Goal: Transaction & Acquisition: Purchase product/service

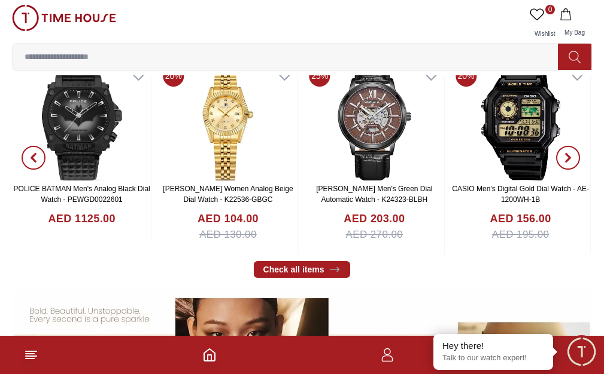
scroll to position [419, 0]
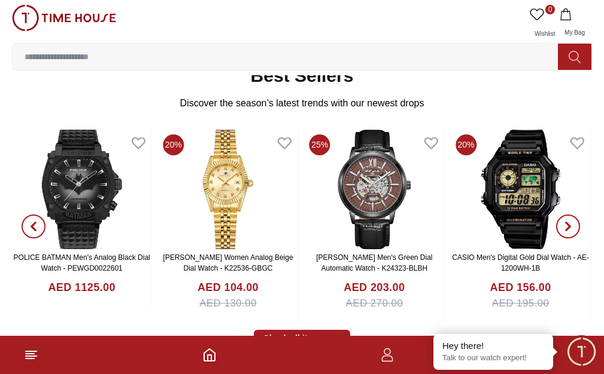
click at [0, 0] on span "MEN" at bounding box center [0, 0] width 0 height 0
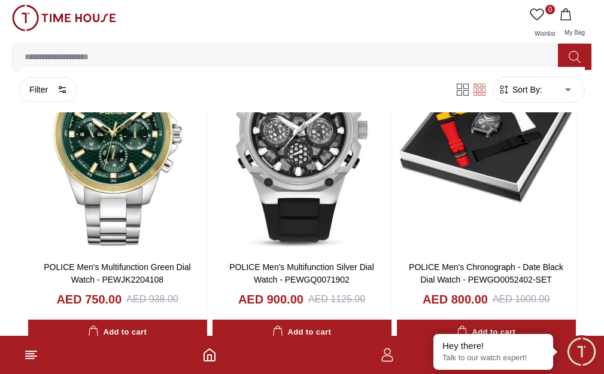
scroll to position [1555, 0]
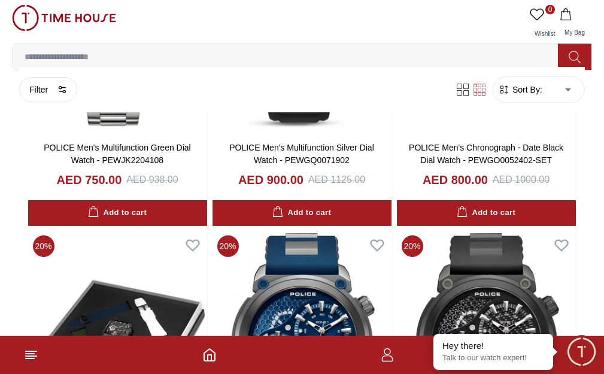
drag, startPoint x: 151, startPoint y: 143, endPoint x: 143, endPoint y: 171, distance: 29.2
click at [0, 0] on div "Brands Quantum [PERSON_NAME] Slazenger [PERSON_NAME] CASIO CITIZEN GUESS ORIENT…" at bounding box center [0, 0] width 0 height 0
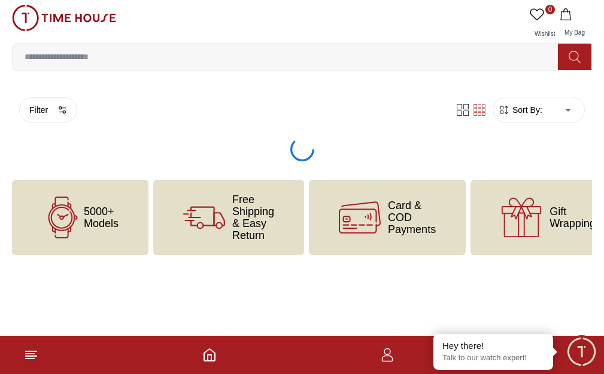
scroll to position [699, 0]
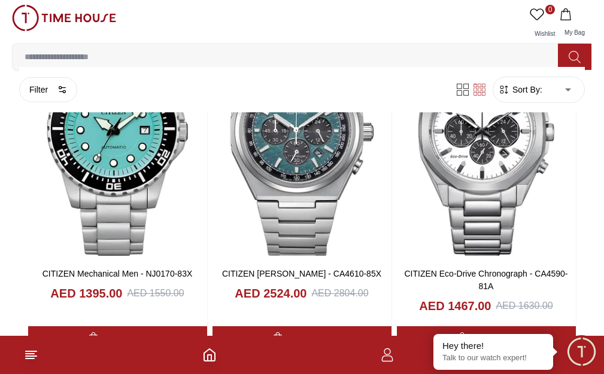
scroll to position [295, 0]
click at [0, 0] on li "Ducati" at bounding box center [0, 0] width 0 height 0
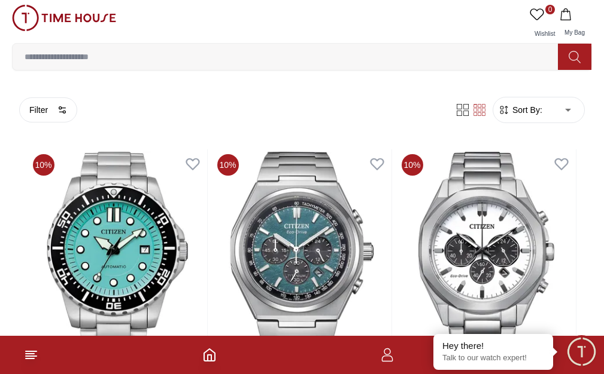
scroll to position [235, 0]
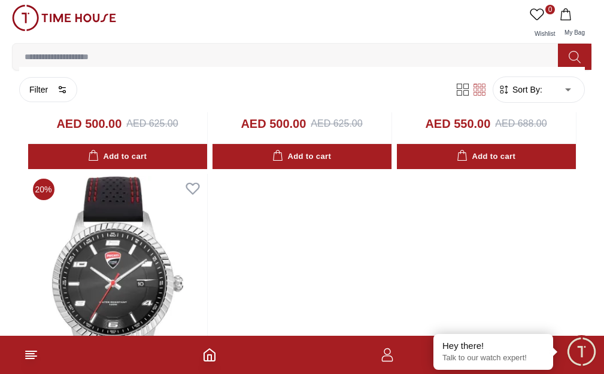
scroll to position [361, 0]
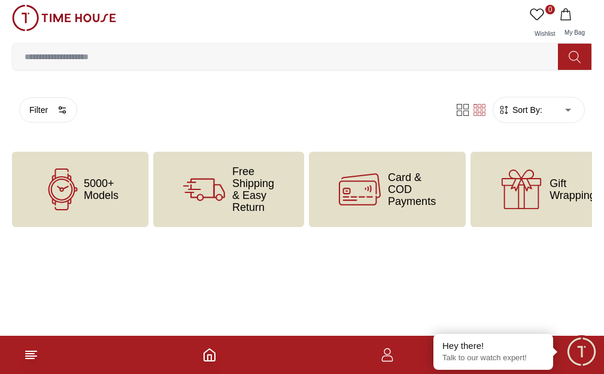
scroll to position [699, 0]
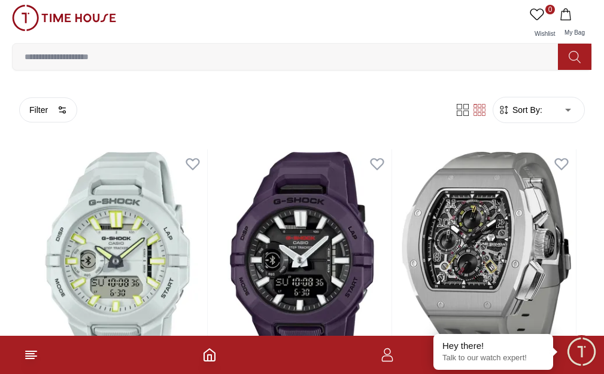
scroll to position [480, 0]
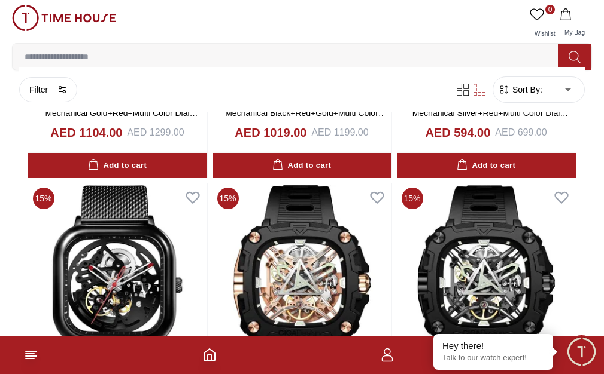
scroll to position [957, 0]
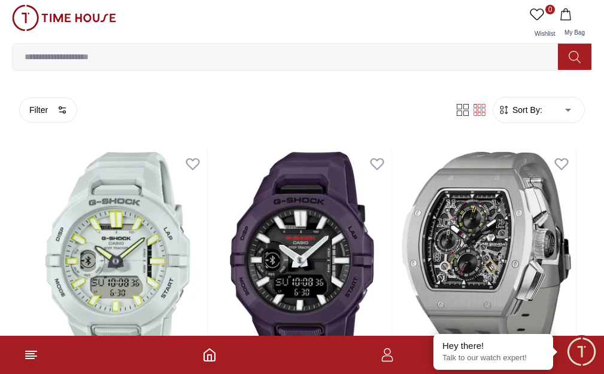
scroll to position [62, 0]
click at [0, 0] on li "[PERSON_NAME]" at bounding box center [0, 0] width 0 height 0
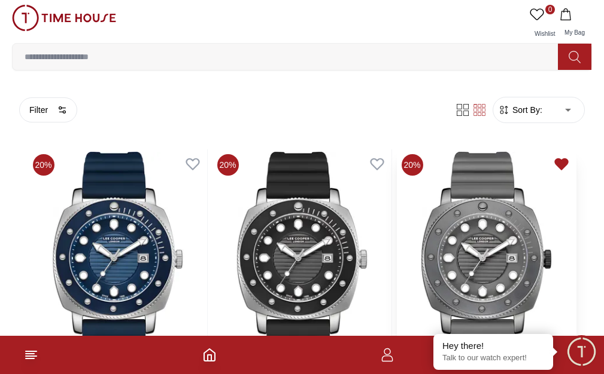
drag, startPoint x: 276, startPoint y: 135, endPoint x: 583, endPoint y: 228, distance: 320.7
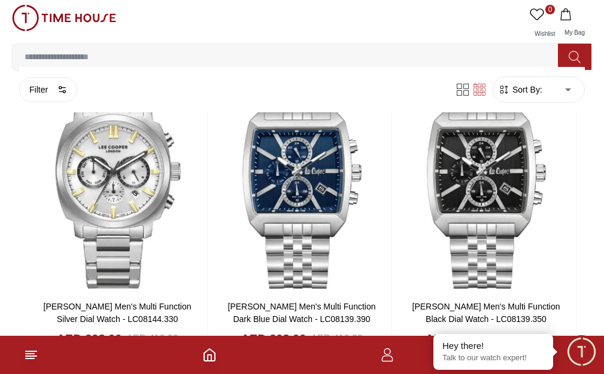
scroll to position [3708, 0]
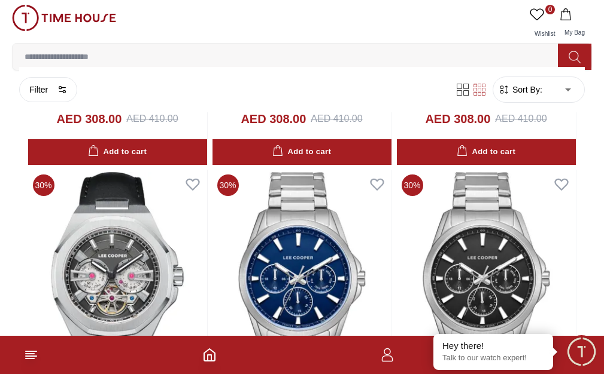
scroll to position [3948, 0]
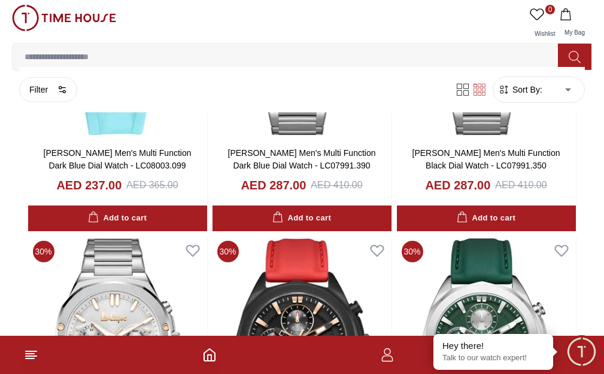
scroll to position [6460, 0]
